Goal: Task Accomplishment & Management: Manage account settings

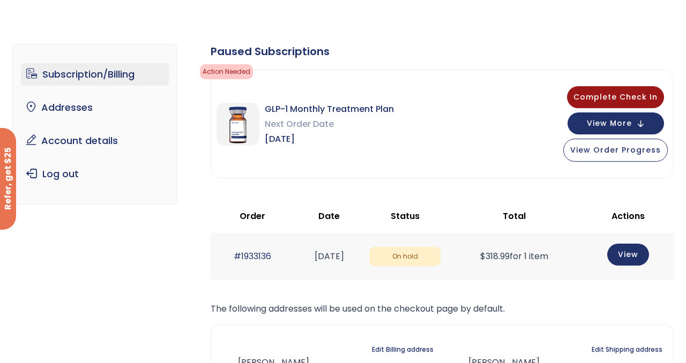
scroll to position [43, 0]
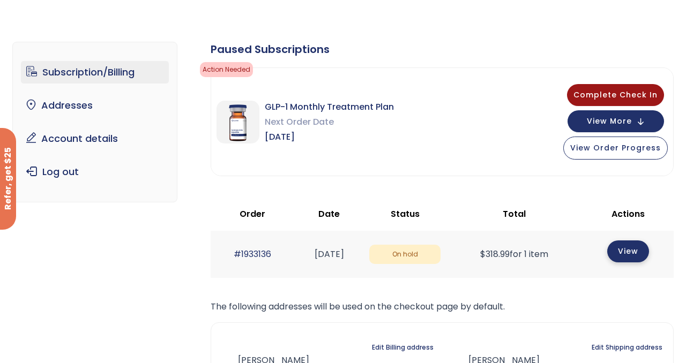
click at [623, 253] on link "View" at bounding box center [628, 251] width 42 height 22
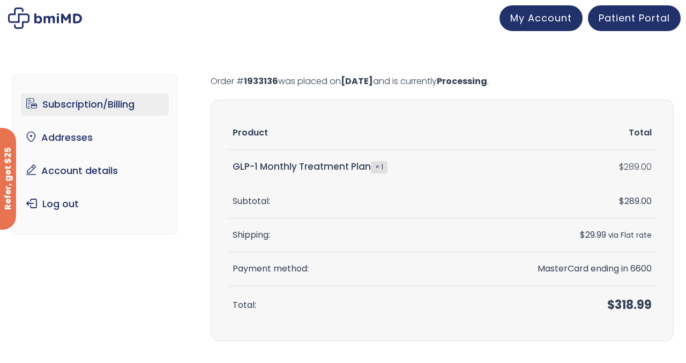
click at [123, 100] on link "Subscription/Billing" at bounding box center [95, 104] width 148 height 22
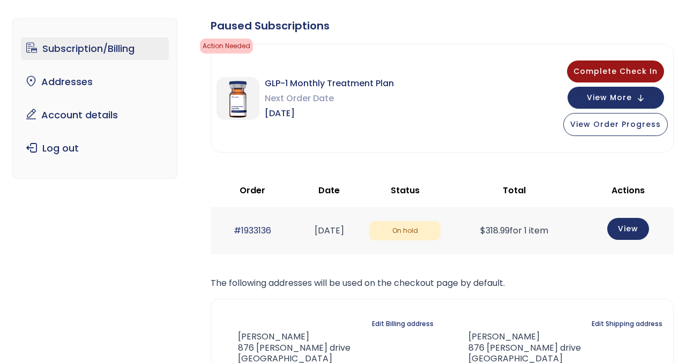
scroll to position [64, 0]
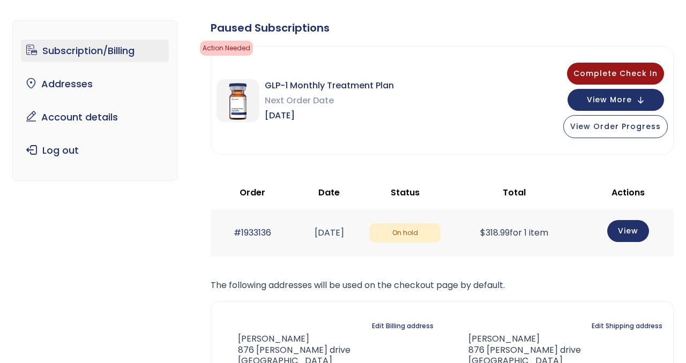
click at [92, 129] on ul "Subscription/Billing bmiRewards Addresses Account details Submit a Review Log o…" at bounding box center [95, 101] width 148 height 122
click at [92, 118] on link "Account details" at bounding box center [95, 117] width 148 height 22
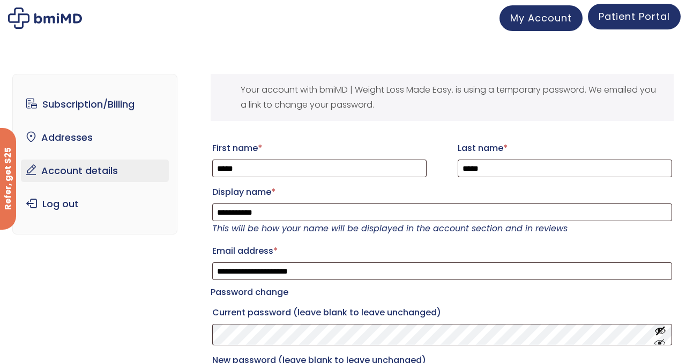
click at [630, 18] on span "Patient Portal" at bounding box center [633, 16] width 71 height 13
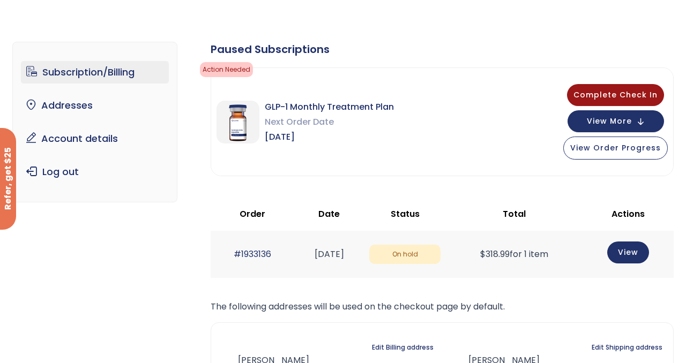
scroll to position [64, 0]
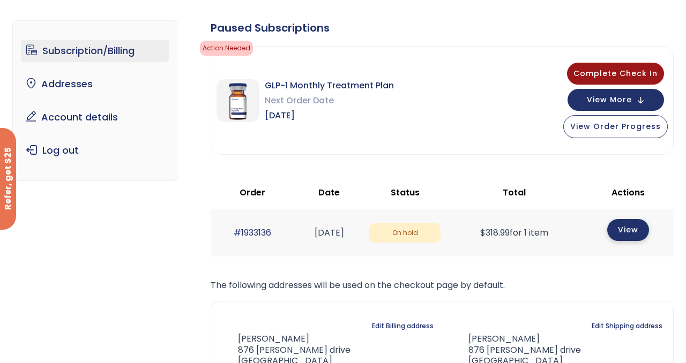
click at [629, 236] on link "View" at bounding box center [628, 230] width 42 height 22
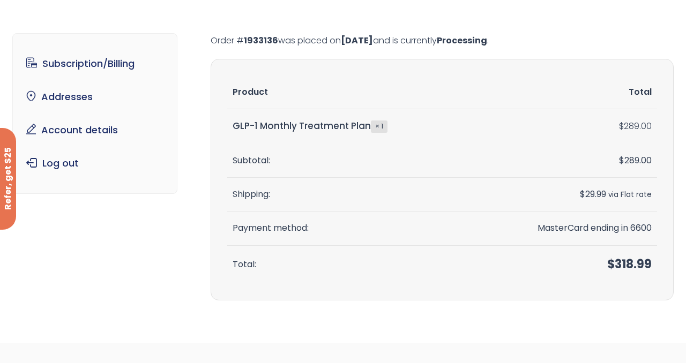
scroll to position [43, 0]
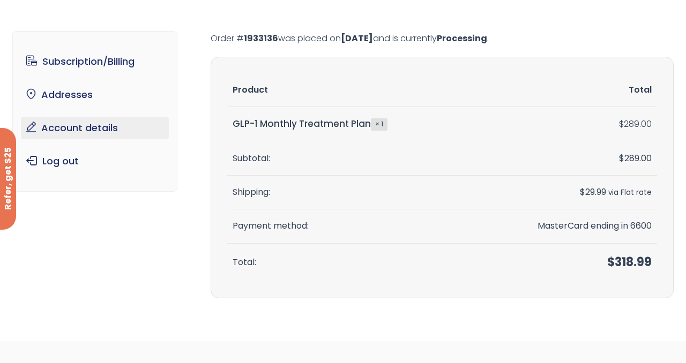
click at [95, 128] on link "Account details" at bounding box center [95, 128] width 148 height 22
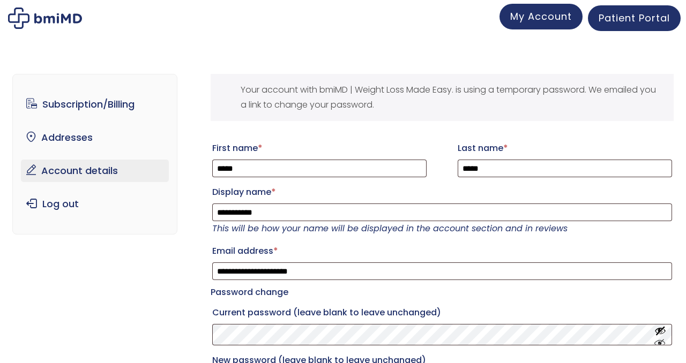
click at [552, 26] on link "My Account" at bounding box center [540, 17] width 83 height 26
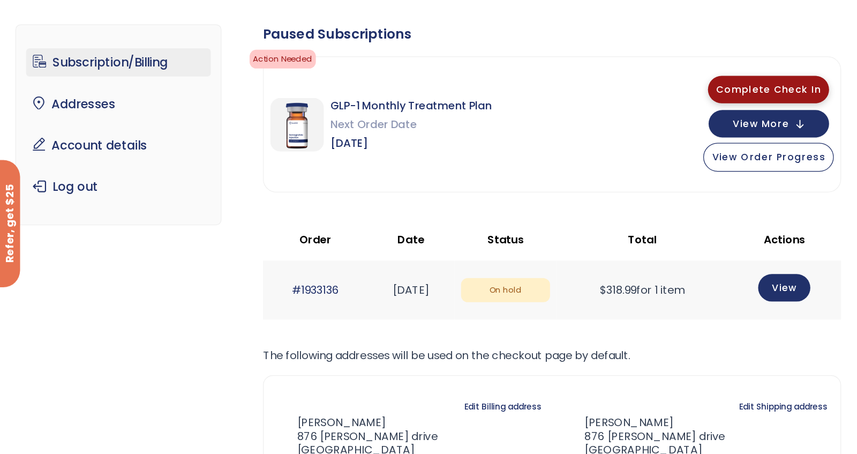
scroll to position [64, 0]
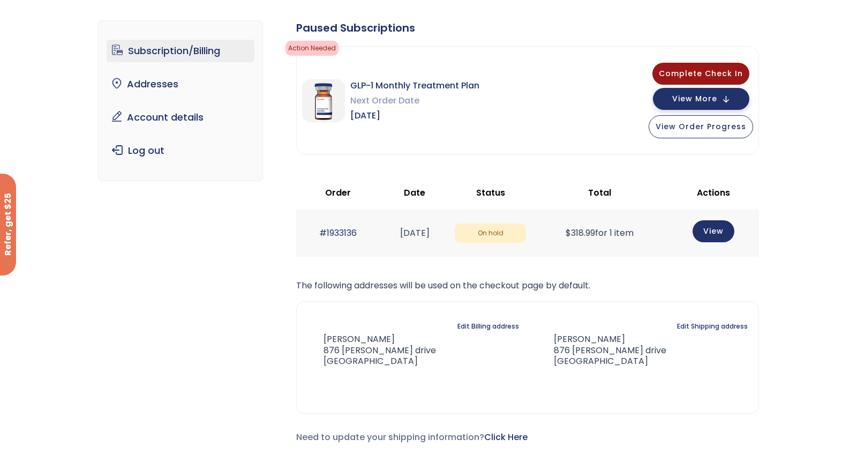
click at [685, 102] on span "View More" at bounding box center [694, 98] width 45 height 7
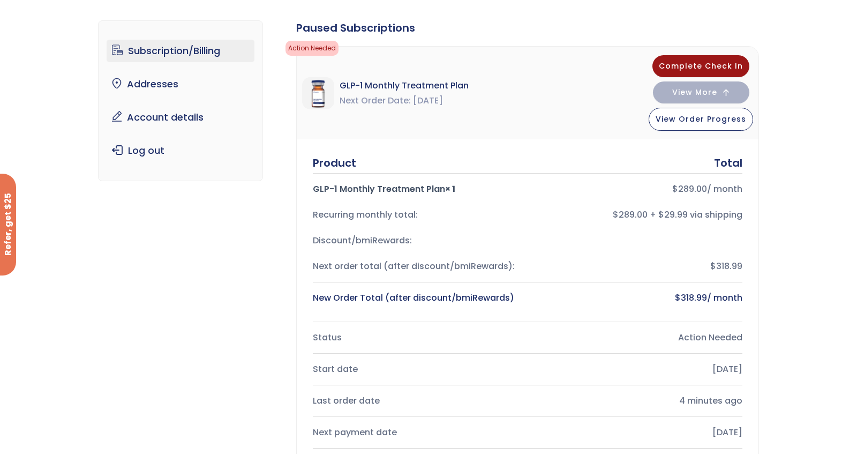
click at [685, 176] on div "Subscription/Billing bmiRewards Addresses Account details Submit a Review Log o…" at bounding box center [428, 429] width 857 height 860
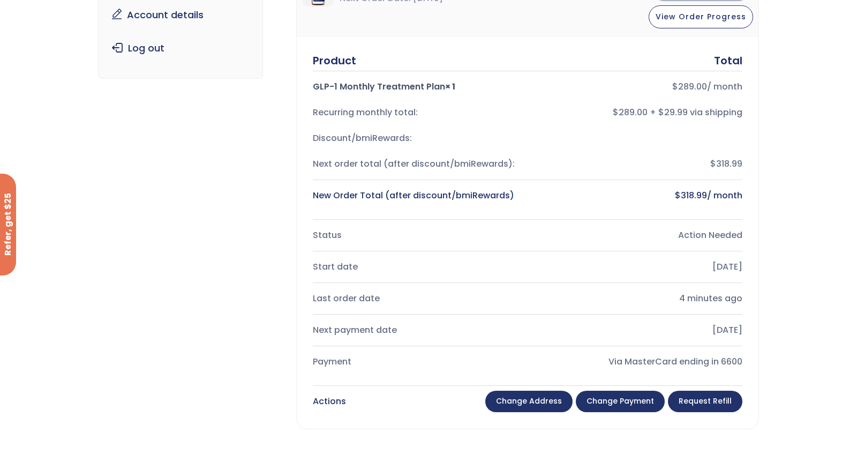
scroll to position [171, 0]
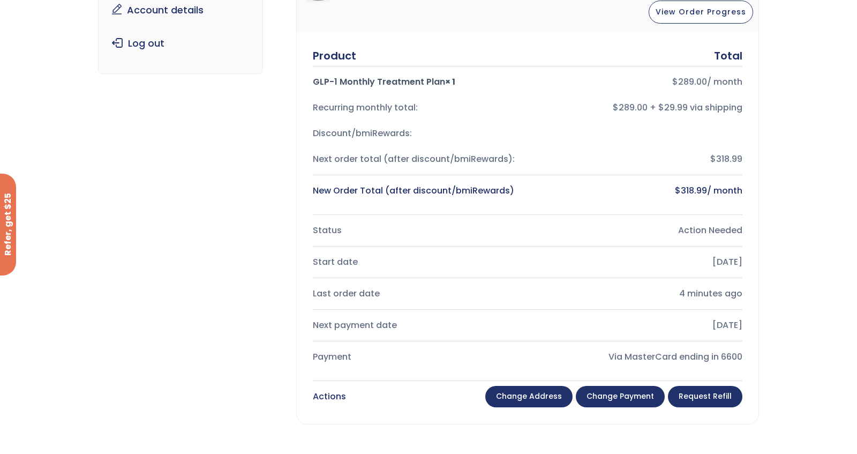
click at [630, 363] on link "Change payment" at bounding box center [620, 396] width 89 height 21
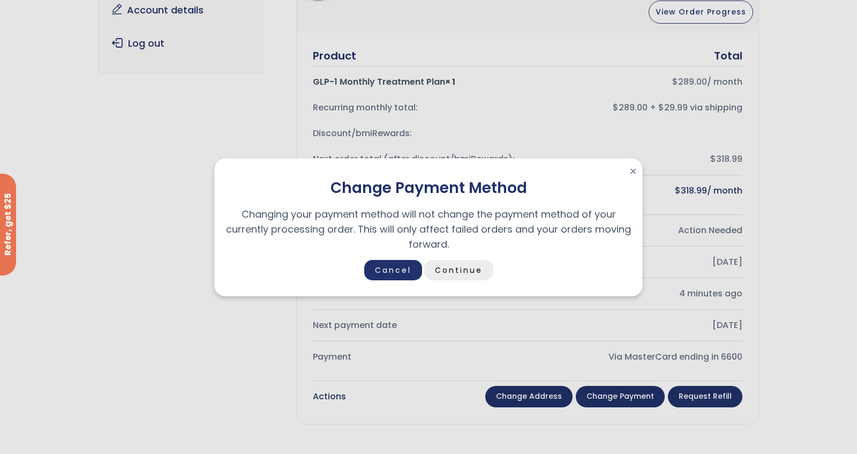
click at [473, 269] on link "Continue" at bounding box center [458, 270] width 69 height 20
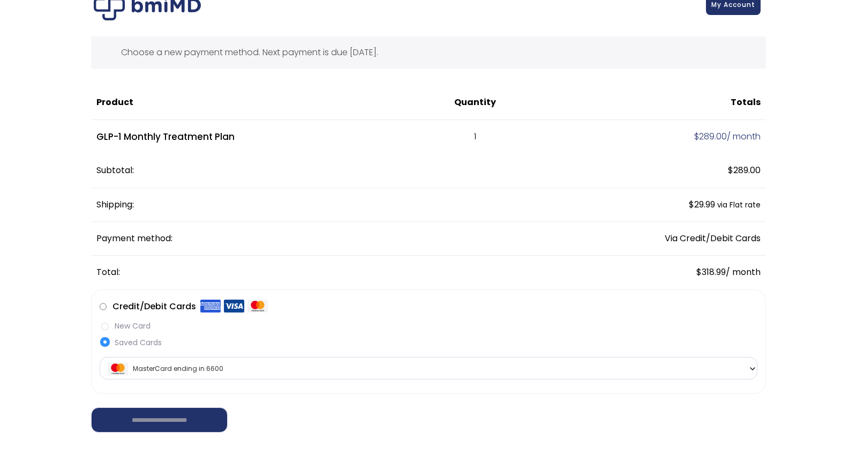
scroll to position [54, 0]
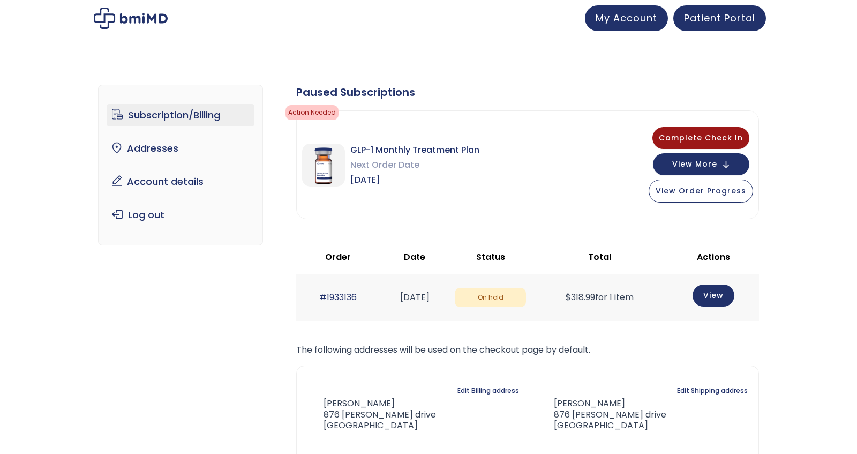
click at [340, 171] on img at bounding box center [323, 165] width 43 height 43
click at [800, 166] on div "Subscription/Billing bmiRewards Addresses Account details Submit a Review Log o…" at bounding box center [428, 304] width 857 height 483
click at [711, 168] on button "View More" at bounding box center [701, 163] width 96 height 22
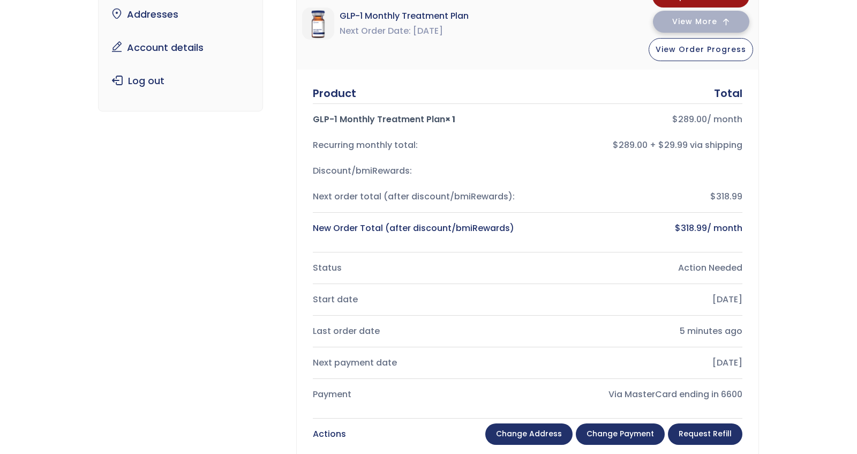
scroll to position [130, 0]
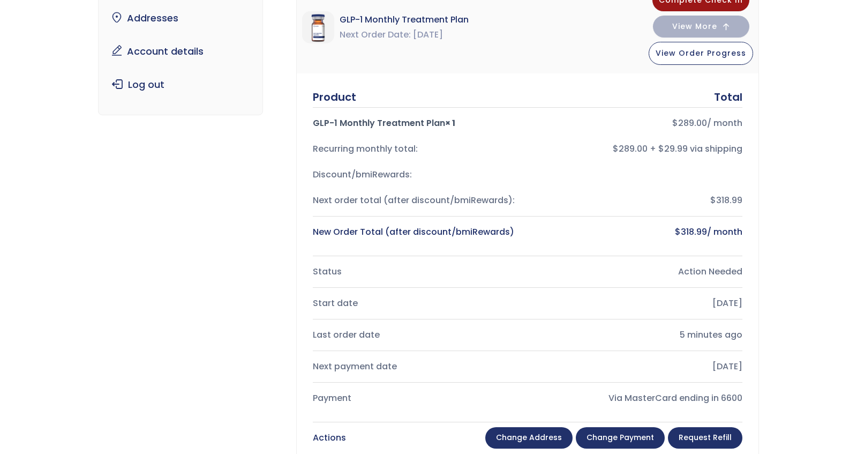
click at [238, 177] on div "Subscription/Billing bmiRewards Addresses Account details Submit a Review Log o…" at bounding box center [428, 359] width 661 height 853
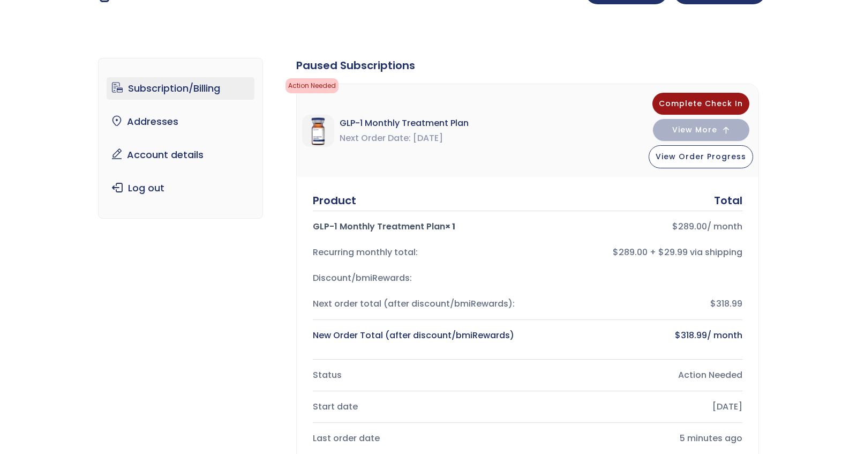
scroll to position [0, 0]
